Goal: Participate in discussion: Engage in conversation with other users on a specific topic

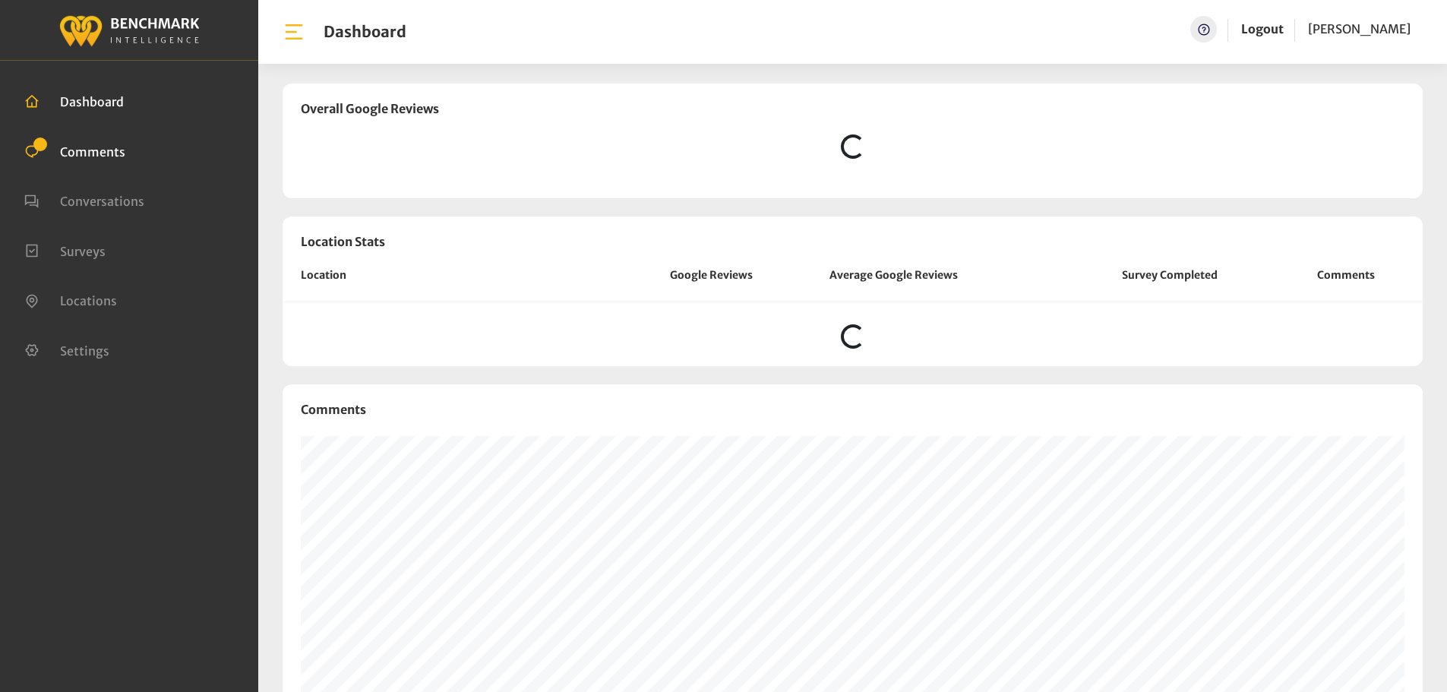
click at [88, 148] on span "Comments" at bounding box center [92, 151] width 65 height 15
